Goal: Check status: Check status

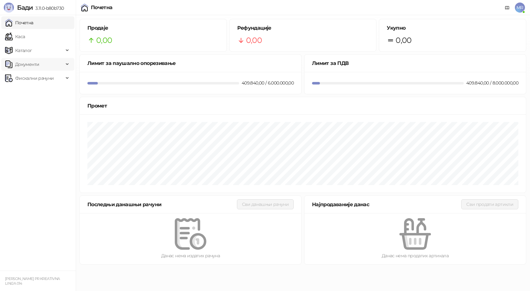
click at [21, 37] on link "Каса" at bounding box center [15, 36] width 20 height 13
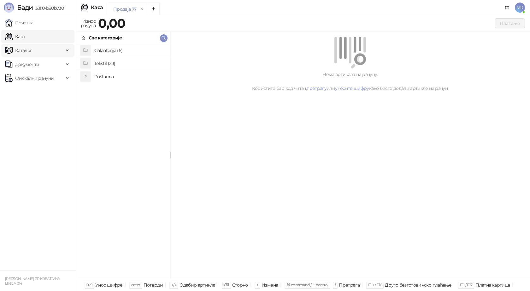
click at [28, 50] on span "Каталог" at bounding box center [23, 50] width 17 height 13
click at [42, 77] on span "Фискални рачуни" at bounding box center [34, 78] width 38 height 13
click at [39, 93] on link "Издати рачуни" at bounding box center [29, 92] width 42 height 13
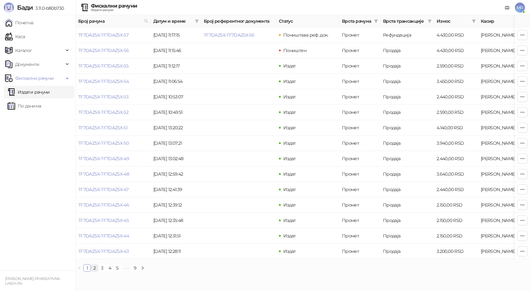
click at [95, 272] on link "2" at bounding box center [94, 268] width 7 height 7
click at [102, 272] on link "3" at bounding box center [102, 268] width 7 height 7
click at [120, 112] on link "TF7DAZ5X-TF7DAZ5X-22" at bounding box center [103, 112] width 50 height 6
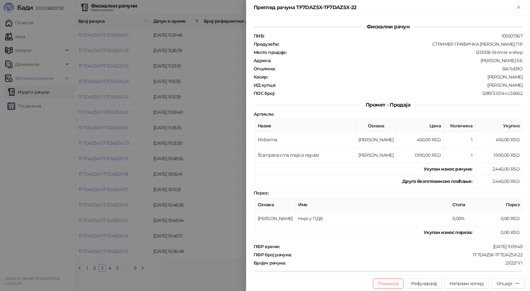
click at [519, 6] on icon "Close" at bounding box center [519, 7] width 6 height 6
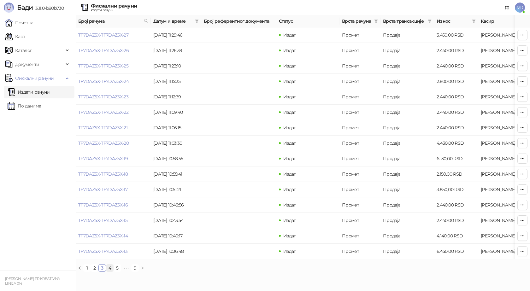
click at [109, 272] on link "4" at bounding box center [109, 268] width 7 height 7
click at [118, 272] on link "5" at bounding box center [117, 268] width 7 height 7
click at [129, 272] on link "6" at bounding box center [127, 268] width 7 height 7
click at [130, 272] on link "7" at bounding box center [127, 268] width 7 height 7
click at [129, 272] on link "8" at bounding box center [127, 268] width 7 height 7
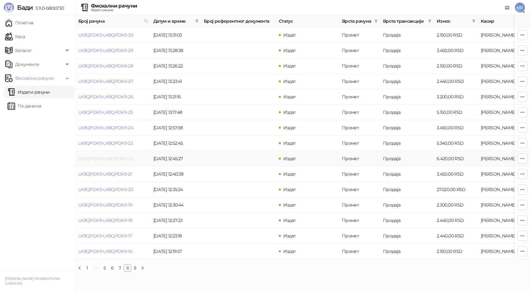
click at [121, 158] on link "LK8QPDK9-LK8QPDK9-22" at bounding box center [105, 159] width 55 height 6
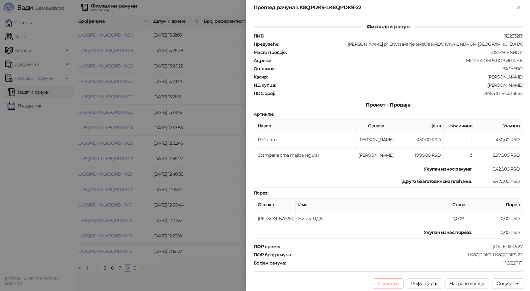
click at [389, 288] on button "Поништи" at bounding box center [388, 284] width 31 height 10
type input "**********"
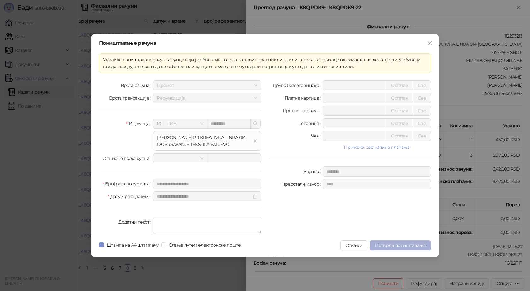
click at [387, 246] on span "Потврди поништавање" at bounding box center [400, 246] width 51 height 6
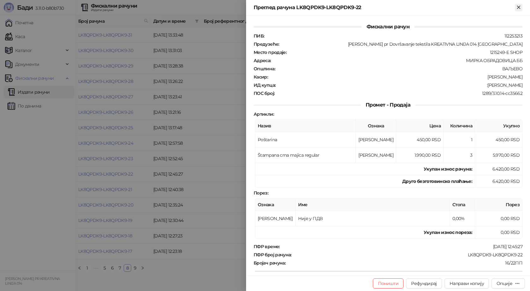
click at [518, 7] on icon "Close" at bounding box center [518, 7] width 3 height 3
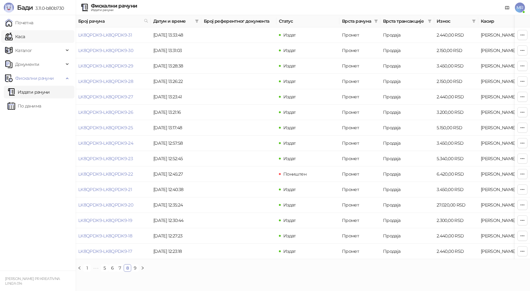
click at [25, 37] on link "Каса" at bounding box center [15, 36] width 20 height 13
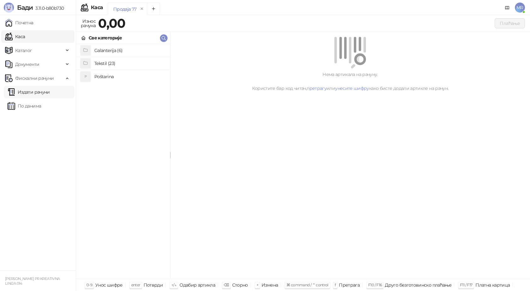
click at [50, 93] on link "Издати рачуни" at bounding box center [29, 92] width 42 height 13
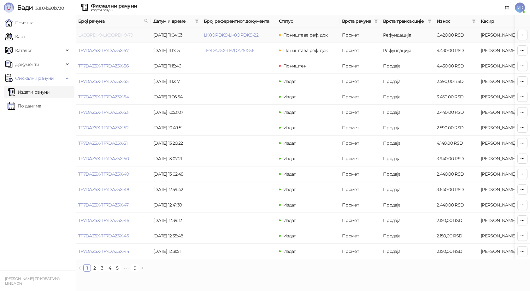
click at [104, 35] on link "LK8QPDK9-LK8QPDK9-79" at bounding box center [105, 35] width 55 height 6
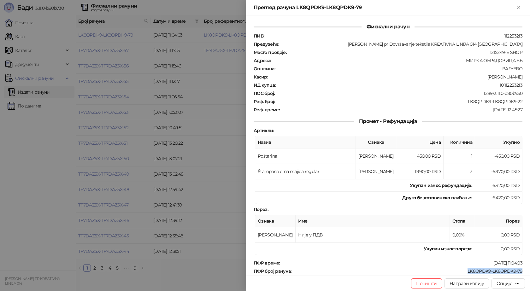
drag, startPoint x: 520, startPoint y: 269, endPoint x: 463, endPoint y: 270, distance: 57.1
click at [463, 269] on div "Фискални рачун ПИБ : 112253213 Предузеће : [PERSON_NAME] pr Dovršavanje tekstil…" at bounding box center [388, 145] width 284 height 260
copy div "LK8QPDK9-LK8QPDK9-79"
click at [519, 7] on icon "Close" at bounding box center [518, 7] width 3 height 3
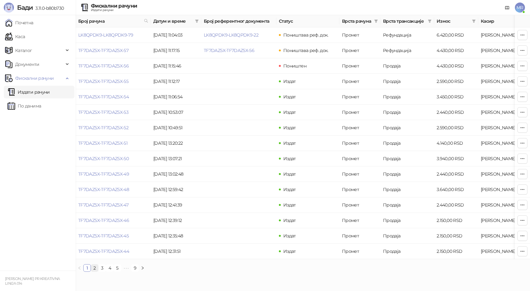
click at [92, 272] on link "2" at bounding box center [94, 268] width 7 height 7
click at [106, 33] on link "TF7DAZ5X-TF7DAZ5X-43" at bounding box center [103, 35] width 50 height 6
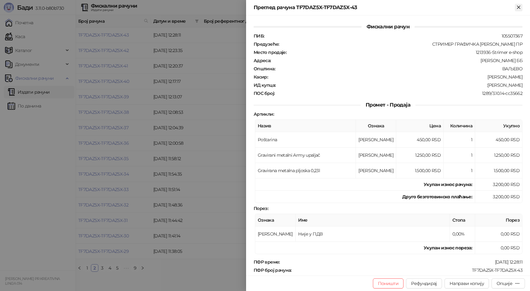
click at [518, 9] on icon "Close" at bounding box center [519, 7] width 6 height 6
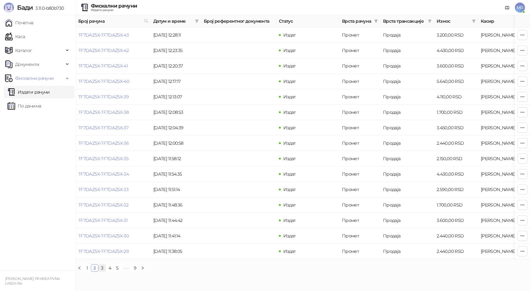
click at [105, 272] on link "3" at bounding box center [102, 268] width 7 height 7
click at [110, 272] on link "4" at bounding box center [109, 268] width 7 height 7
click at [118, 272] on link "5" at bounding box center [117, 268] width 7 height 7
click at [129, 271] on link "6" at bounding box center [127, 268] width 7 height 7
click at [127, 272] on link "7" at bounding box center [127, 268] width 7 height 7
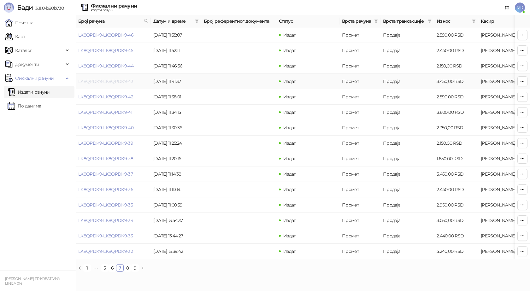
click at [124, 81] on link "LK8QPDK9-LK8QPDK9-43" at bounding box center [105, 82] width 55 height 6
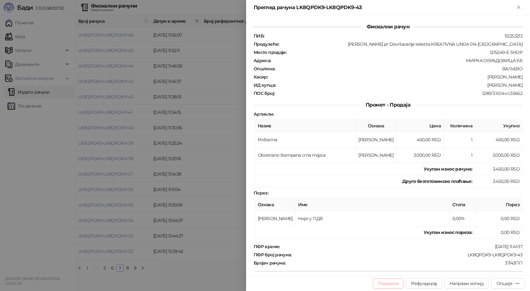
click at [386, 285] on button "Поништи" at bounding box center [388, 284] width 31 height 10
type input "**********"
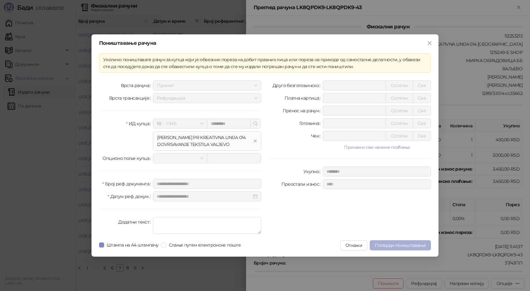
click at [391, 245] on span "Потврди поништавање" at bounding box center [400, 246] width 51 height 6
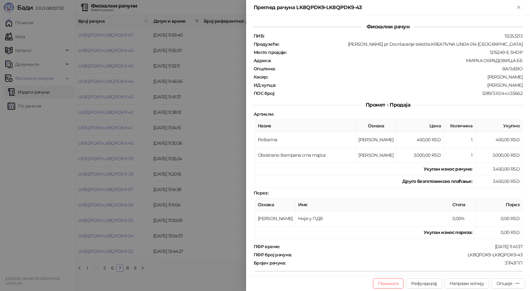
click at [517, 2] on div "Преглед рачуна LK8QPDK9-LK8QPDK9-43" at bounding box center [388, 7] width 284 height 15
click at [520, 11] on div "Преглед рачуна LK8QPDK9-LK8QPDK9-43" at bounding box center [388, 7] width 284 height 15
click at [520, 10] on icon "Close" at bounding box center [519, 7] width 6 height 6
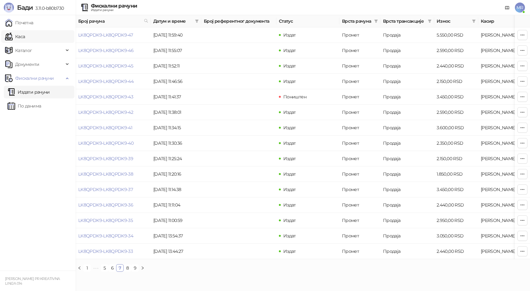
click at [21, 33] on link "Каса" at bounding box center [15, 36] width 20 height 13
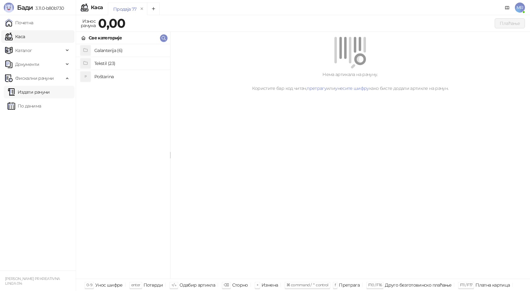
click at [38, 92] on link "Издати рачуни" at bounding box center [29, 92] width 42 height 13
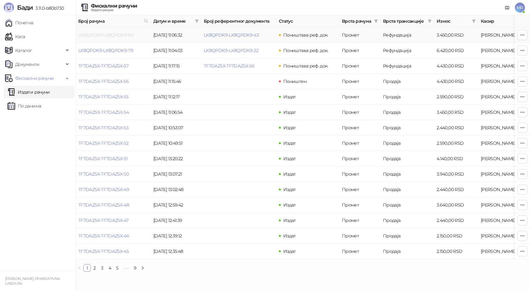
click at [109, 35] on link "LK8QPDK9-LK8QPDK9-80" at bounding box center [105, 35] width 55 height 6
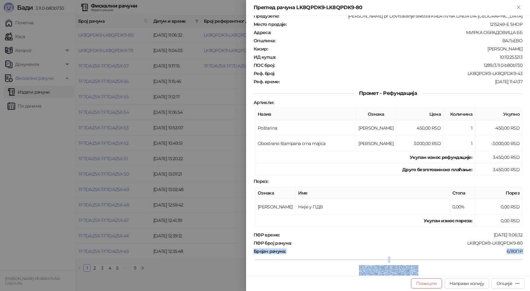
scroll to position [36, 0]
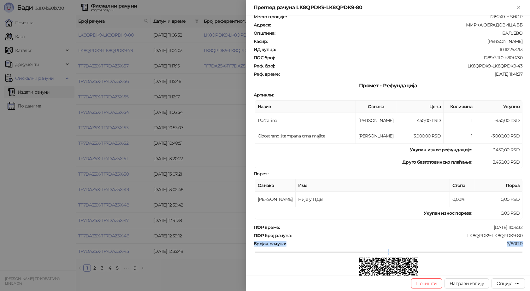
drag, startPoint x: 506, startPoint y: 269, endPoint x: 466, endPoint y: 249, distance: 45.3
click at [466, 250] on div "Фискални рачун ПИБ : 112253213 Предузеће : [PERSON_NAME] pr Dovršavanje tekstil…" at bounding box center [388, 145] width 284 height 260
click at [508, 234] on div "LK8QPDK9-LK8QPDK9-80" at bounding box center [407, 236] width 231 height 6
drag, startPoint x: 514, startPoint y: 234, endPoint x: 463, endPoint y: 234, distance: 51.4
click at [463, 234] on div "ПФР број рачуна : LK8QPDK9-LK8QPDK9-80" at bounding box center [387, 236] width 271 height 6
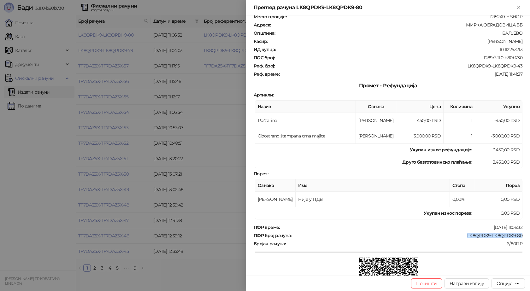
copy div "LK8QPDK9-LK8QPDK9-80"
click at [519, 5] on icon "Close" at bounding box center [519, 7] width 6 height 6
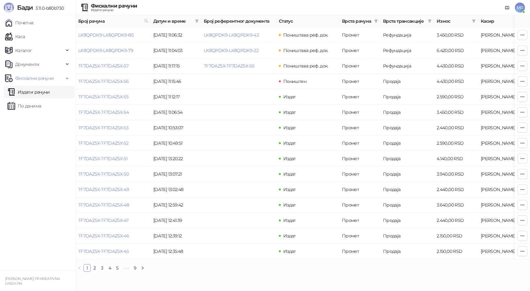
click at [519, 6] on span "MR" at bounding box center [520, 8] width 10 height 10
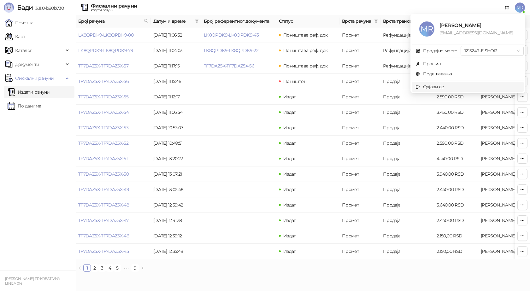
click at [456, 84] on span "Одјави се" at bounding box center [467, 86] width 104 height 7
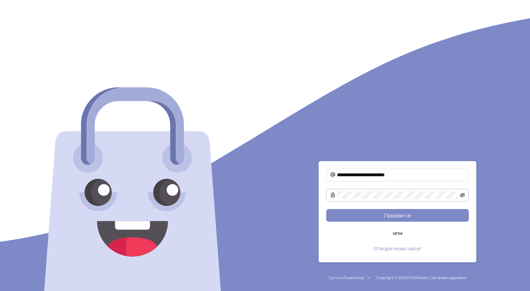
click at [462, 196] on icon "eye-invisible" at bounding box center [462, 195] width 5 height 5
click at [463, 175] on input "**********" at bounding box center [401, 175] width 128 height 8
type input "**********"
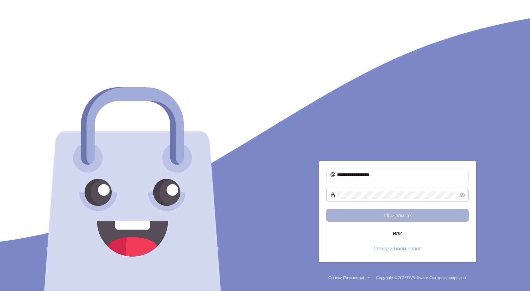
click at [400, 217] on button "Пријави се" at bounding box center [397, 215] width 143 height 13
